Goal: Task Accomplishment & Management: Manage account settings

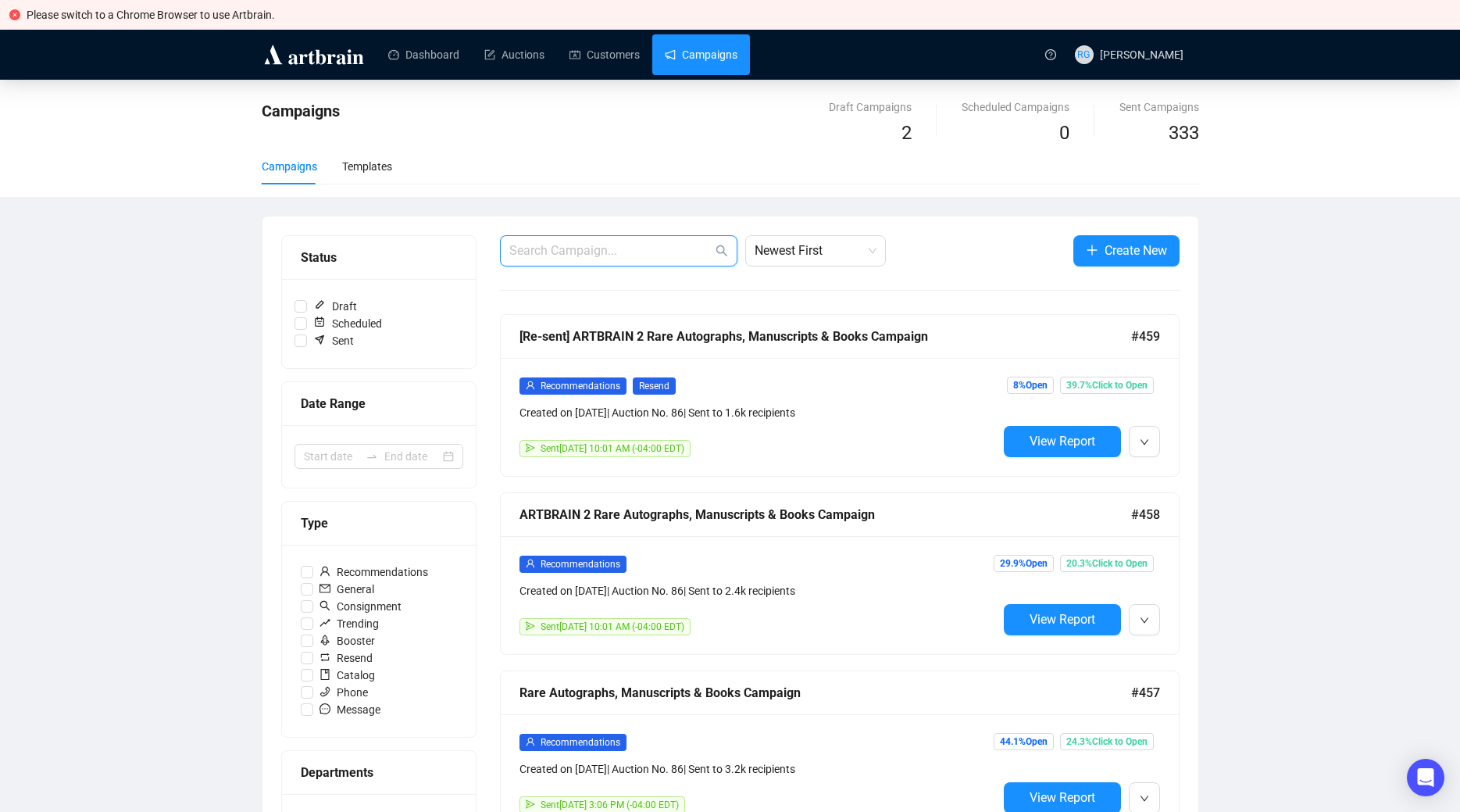
click at [605, 253] on input "text" at bounding box center [611, 250] width 203 height 19
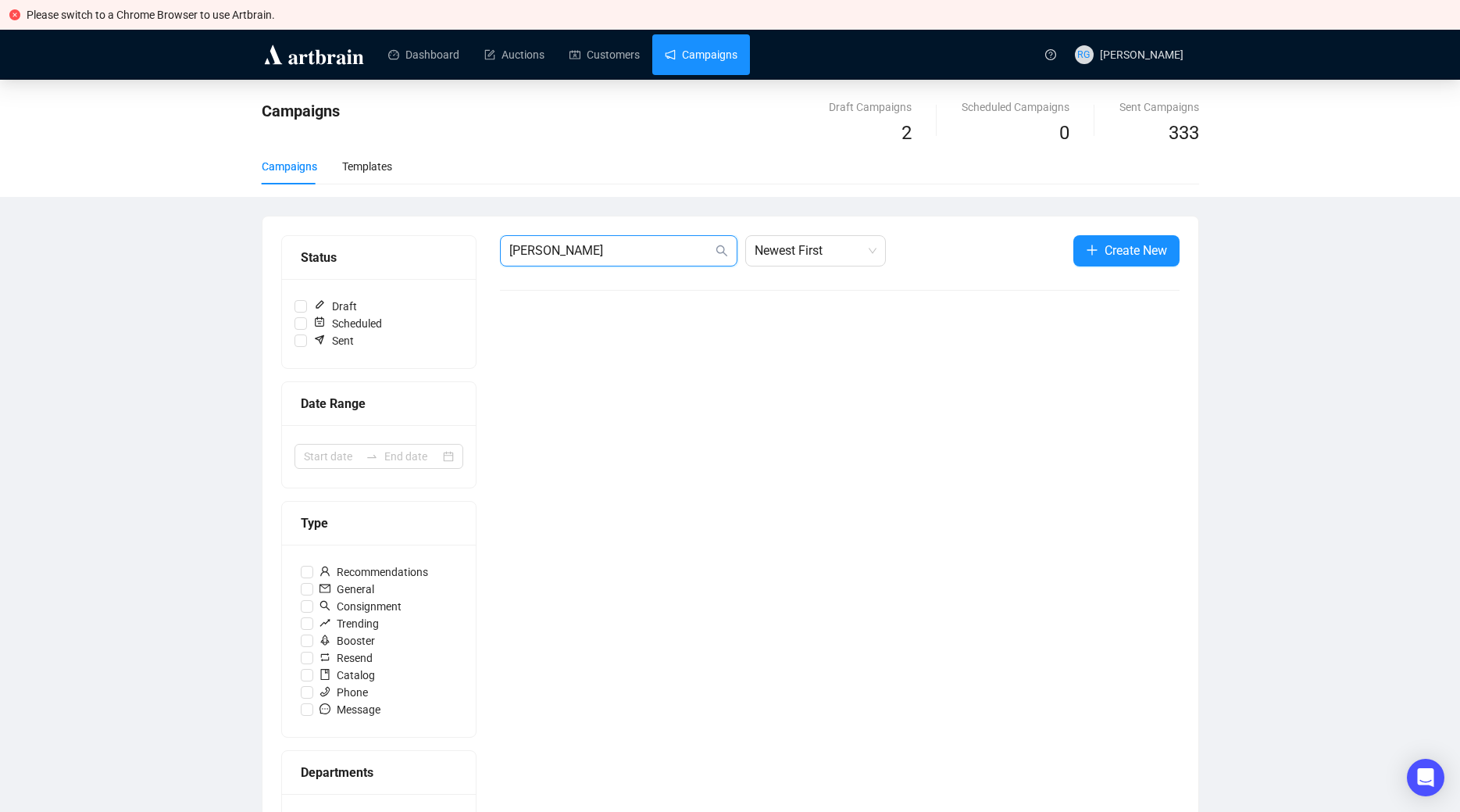
drag, startPoint x: 545, startPoint y: 249, endPoint x: 469, endPoint y: 244, distance: 76.2
click at [509, 244] on input "[PERSON_NAME]" at bounding box center [611, 250] width 203 height 19
paste input "[PERSON_NAME][EMAIL_ADDRESS][DOMAIN_NAME]"
drag, startPoint x: 649, startPoint y: 254, endPoint x: 473, endPoint y: 240, distance: 176.6
click at [509, 241] on input "[PERSON_NAME][EMAIL_ADDRESS][DOMAIN_NAME]" at bounding box center [611, 250] width 203 height 19
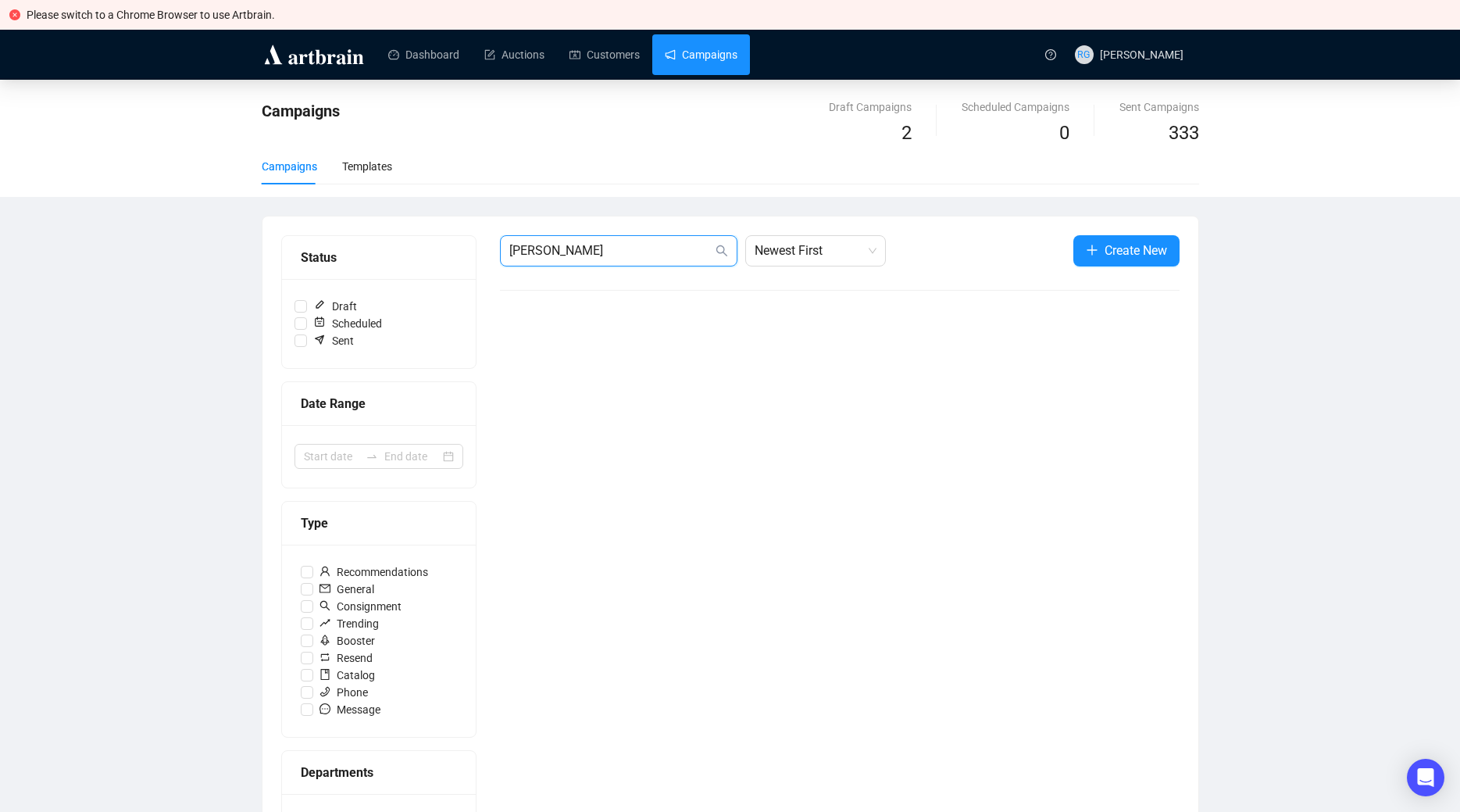
type input "[PERSON_NAME]"
click at [611, 50] on link "Customers" at bounding box center [604, 55] width 70 height 40
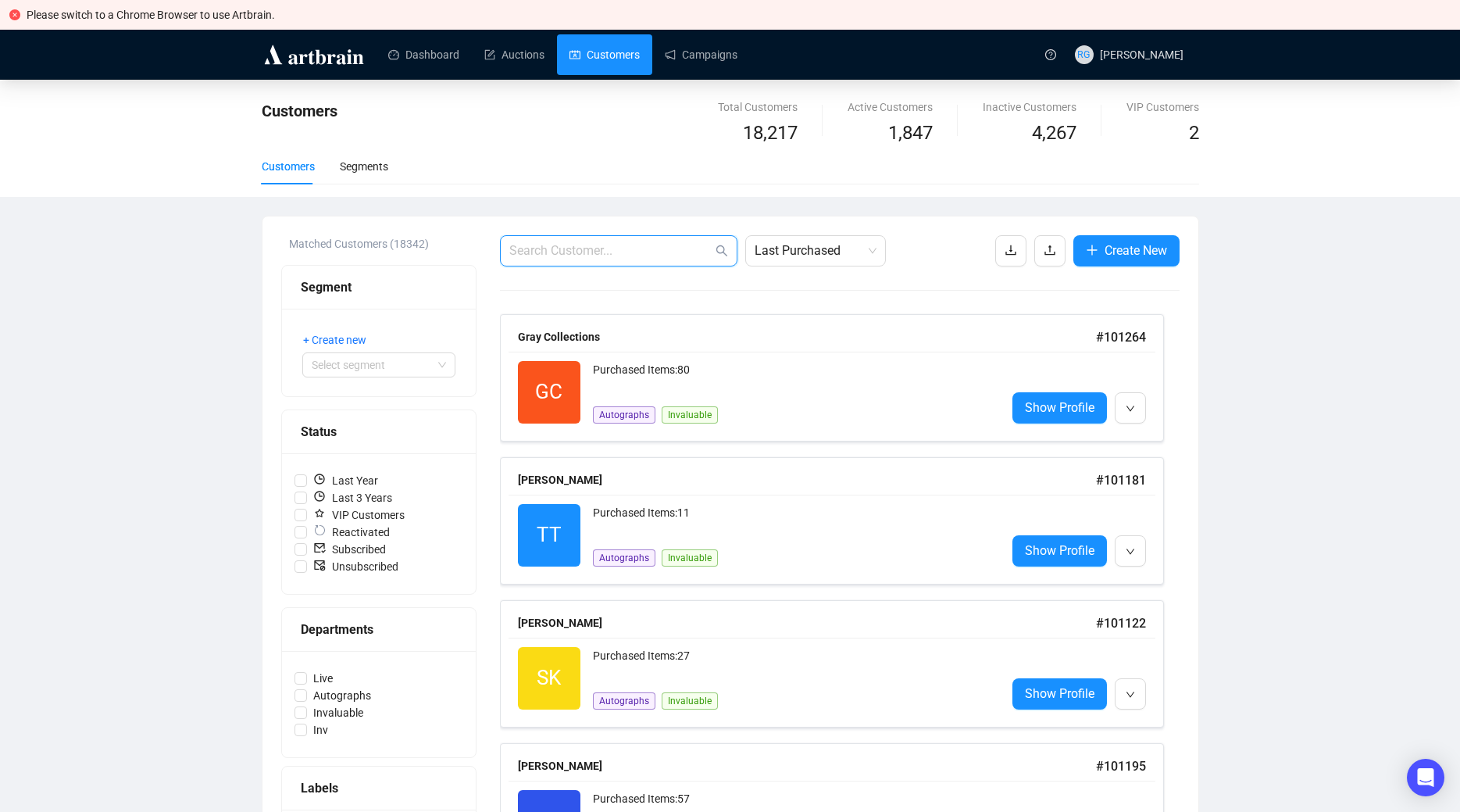
click at [601, 246] on input "text" at bounding box center [611, 250] width 203 height 19
paste input "[PERSON_NAME][EMAIL_ADDRESS][DOMAIN_NAME]"
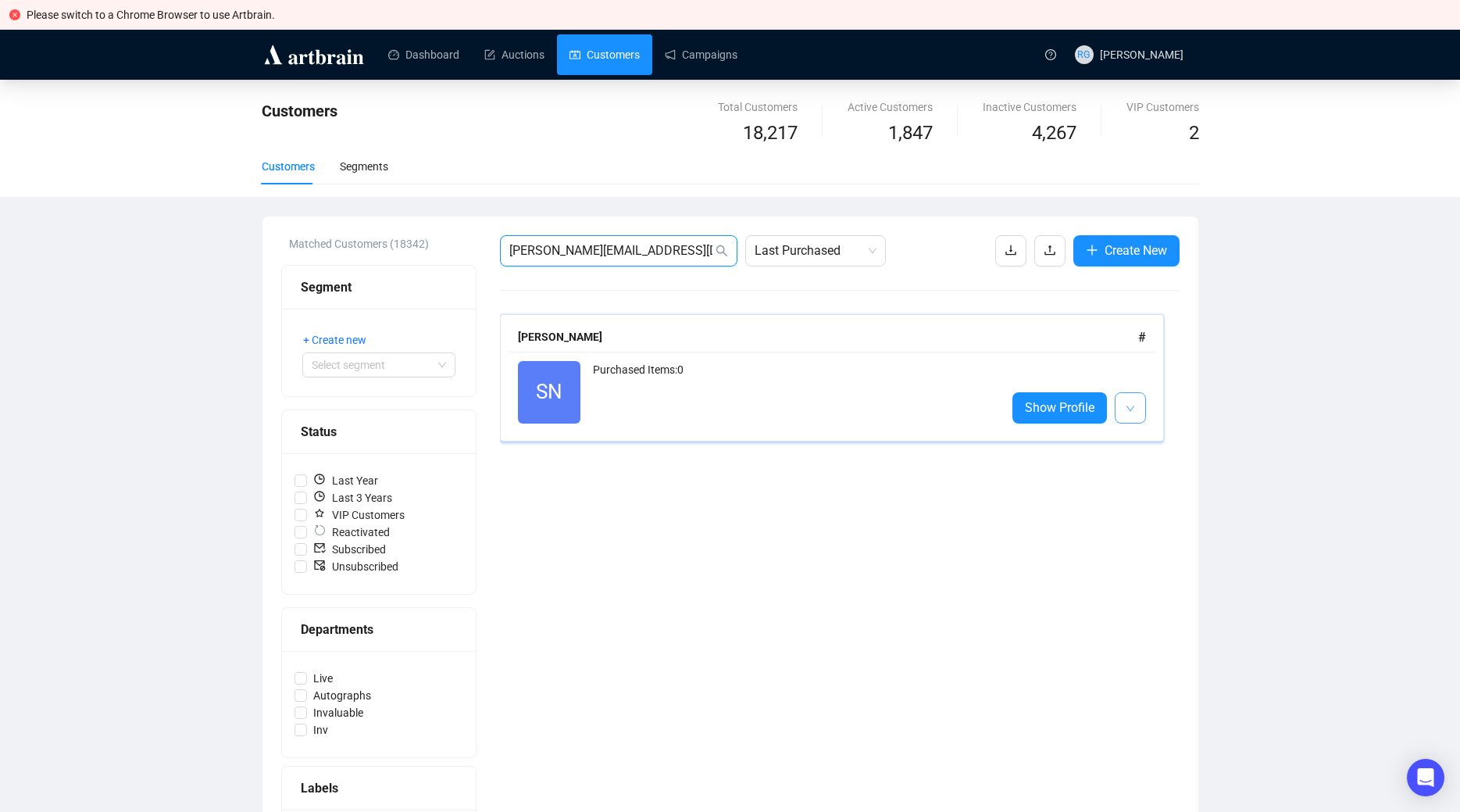
type input "[PERSON_NAME][EMAIL_ADDRESS][DOMAIN_NAME]"
click at [1128, 404] on span "button" at bounding box center [1130, 407] width 9 height 19
click at [1144, 462] on li "Delete" at bounding box center [1152, 467] width 67 height 25
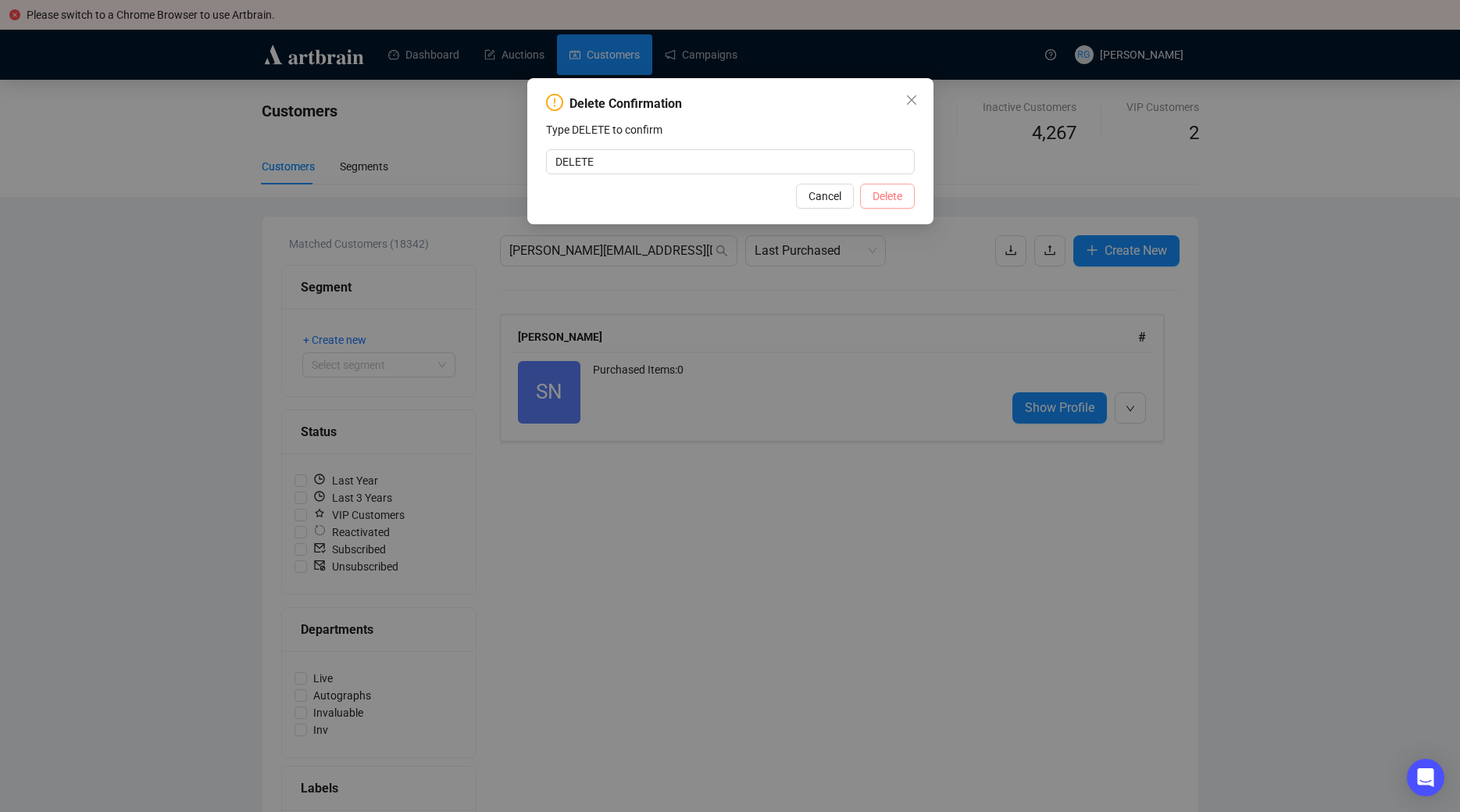
type input "DELETE"
click at [901, 193] on span "Delete" at bounding box center [887, 196] width 30 height 17
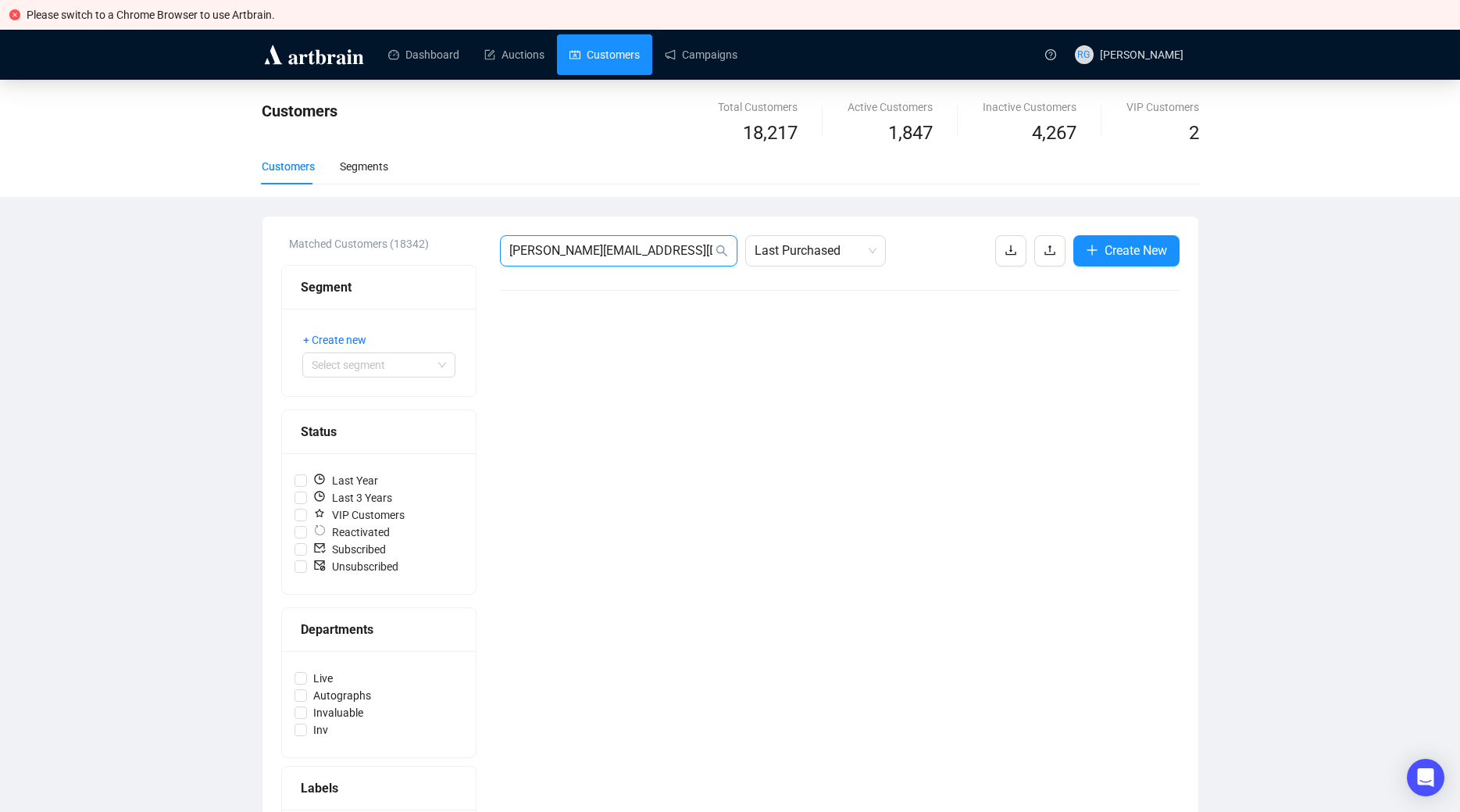
drag, startPoint x: 663, startPoint y: 255, endPoint x: 463, endPoint y: 227, distance: 202.0
click at [509, 241] on input "[PERSON_NAME][EMAIL_ADDRESS][DOMAIN_NAME]" at bounding box center [611, 250] width 203 height 19
paste input "winkelst@upenn"
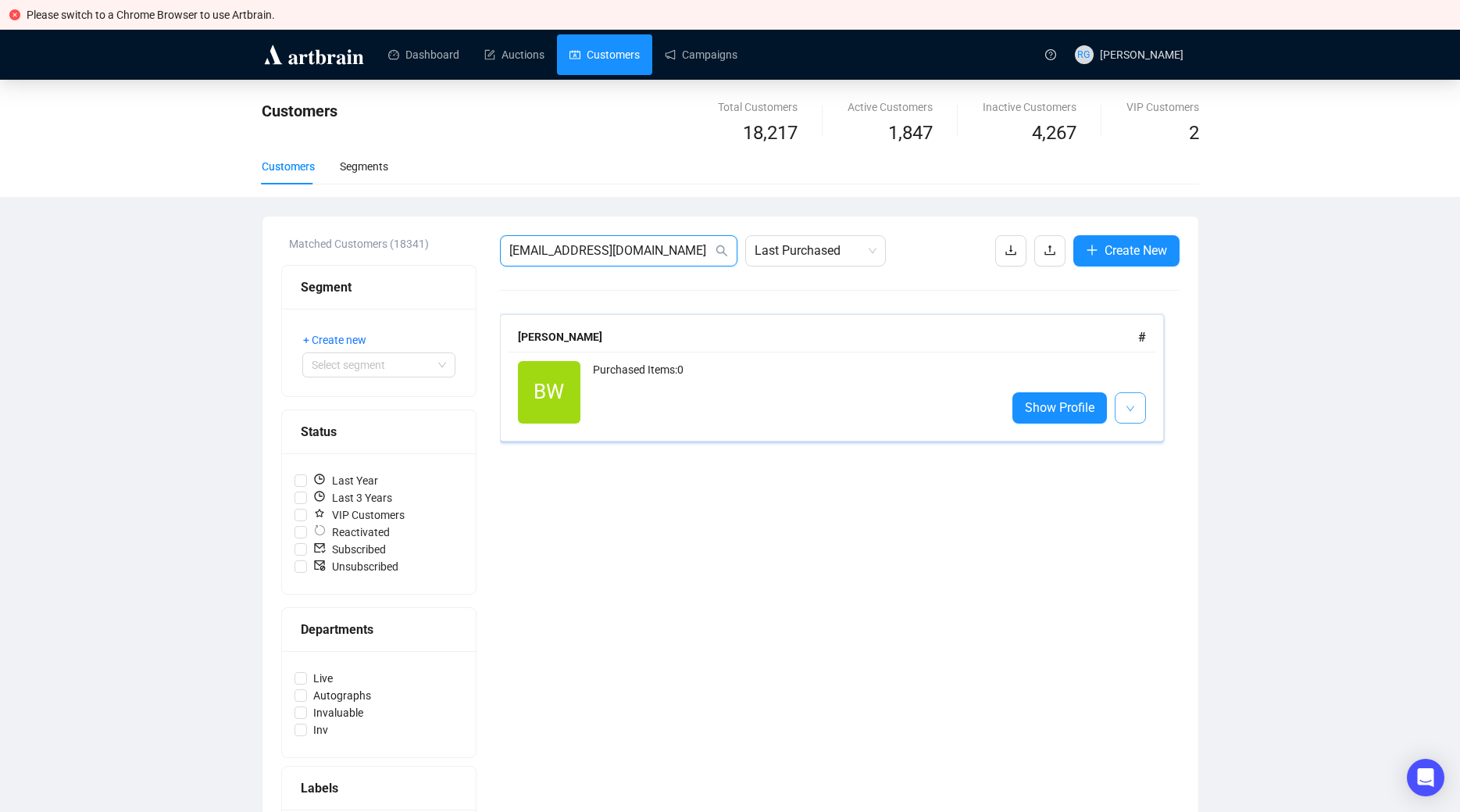
type input "[EMAIL_ADDRESS][DOMAIN_NAME]"
click at [1126, 408] on icon "down" at bounding box center [1130, 408] width 9 height 9
click at [1148, 465] on span "Delete" at bounding box center [1161, 467] width 30 height 13
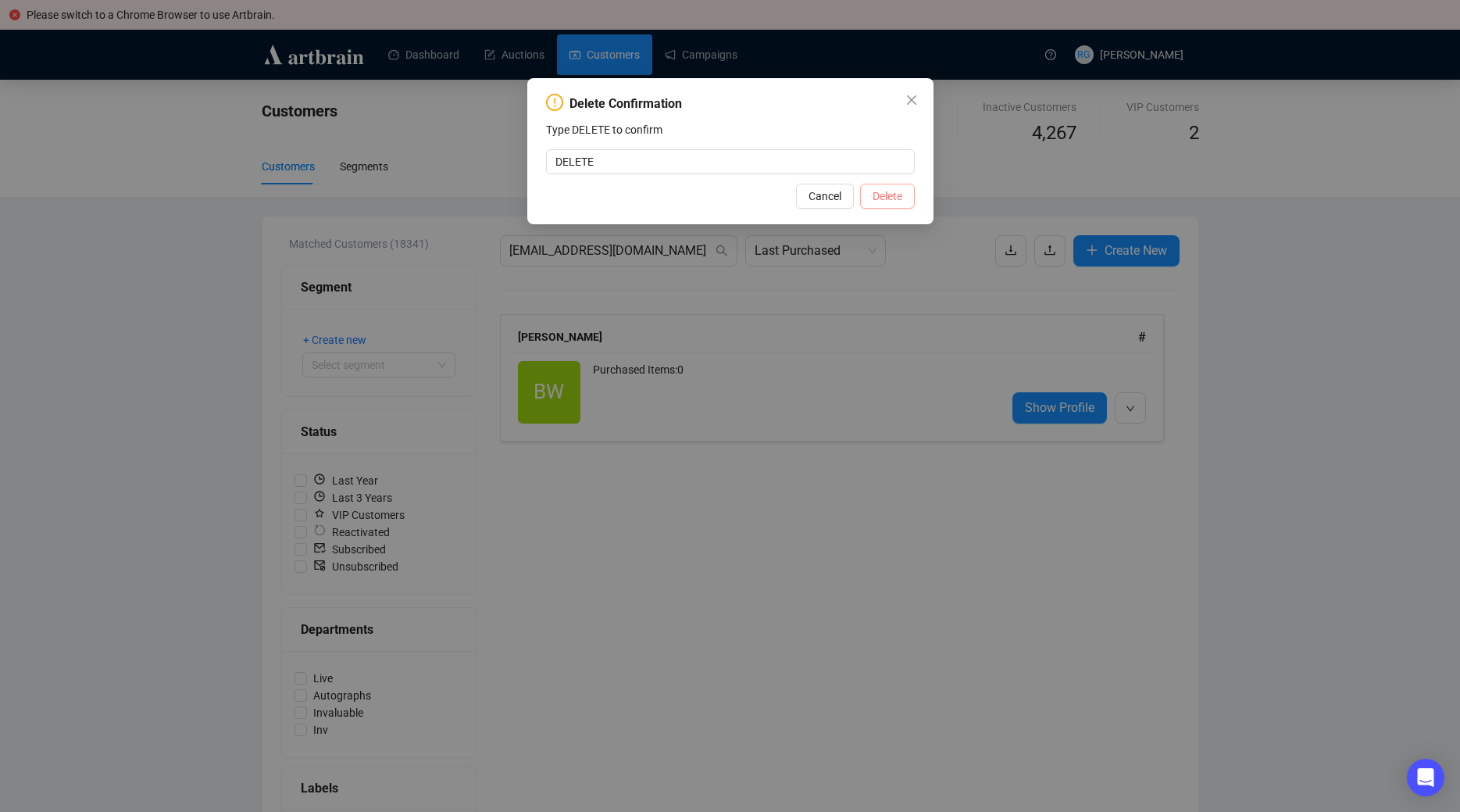
type input "DELETE"
click at [877, 199] on span "Delete" at bounding box center [887, 196] width 30 height 17
